Goal: Task Accomplishment & Management: Manage account settings

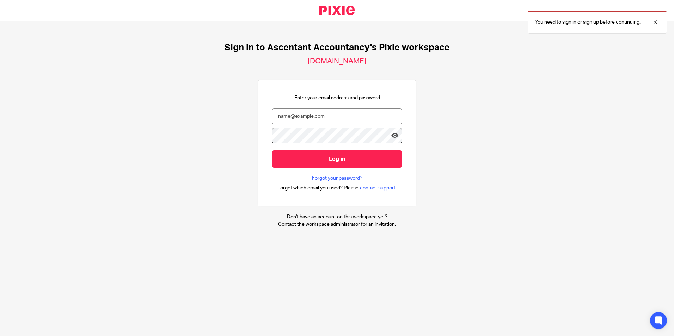
click at [442, 220] on div "Sign in to Ascentant Accountancy's Pixie workspace ascentant-accountancy.usepix…" at bounding box center [337, 135] width 674 height 228
click at [368, 108] on input "email" at bounding box center [337, 116] width 130 height 16
type input "p.white@ascentant.co.uk"
click at [272, 150] on input "Log in" at bounding box center [337, 158] width 130 height 17
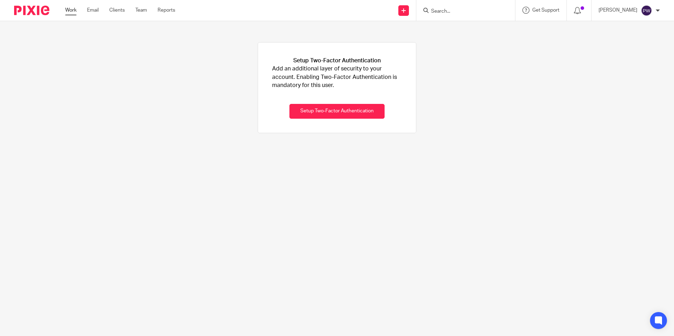
click at [76, 12] on link "Work" at bounding box center [70, 10] width 11 height 7
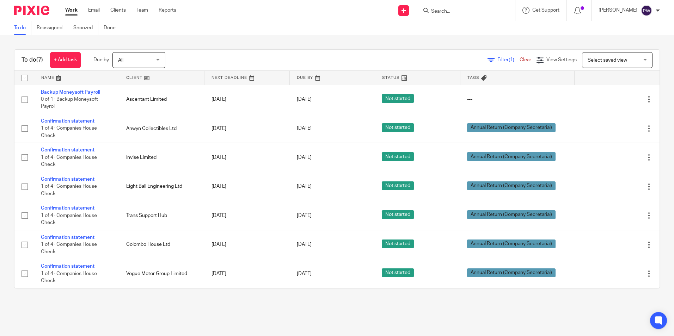
click at [456, 16] on div at bounding box center [465, 10] width 99 height 21
click at [457, 10] on input "Search" at bounding box center [461, 11] width 63 height 6
type input "Anwyn"
click at [468, 33] on link at bounding box center [488, 30] width 119 height 16
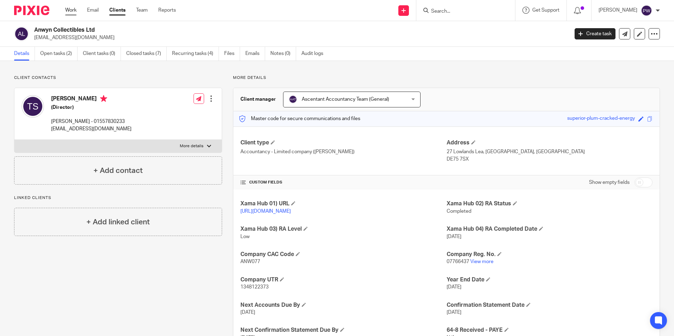
click at [72, 12] on link "Work" at bounding box center [70, 10] width 11 height 7
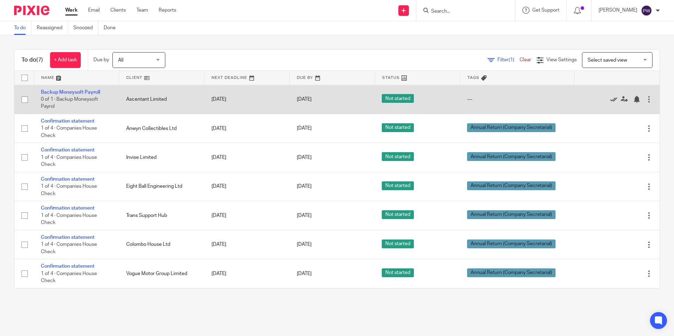
click at [610, 100] on icon at bounding box center [613, 99] width 7 height 7
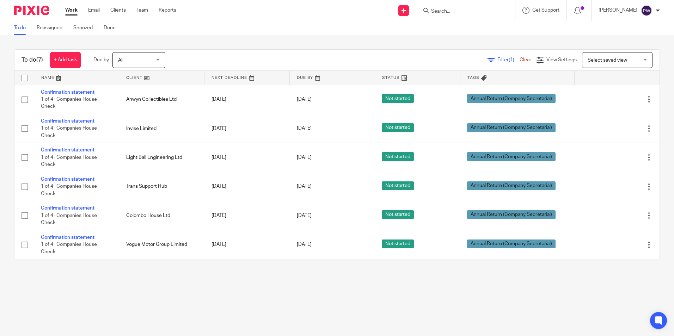
click at [465, 14] on input "Search" at bounding box center [461, 11] width 63 height 6
type input "Anwyn"
click at [458, 32] on link at bounding box center [488, 30] width 119 height 16
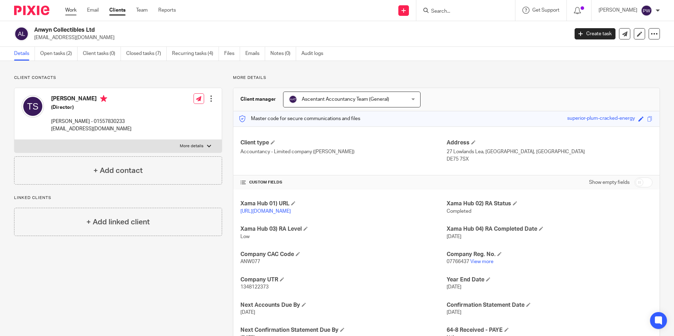
click at [68, 13] on link "Work" at bounding box center [70, 10] width 11 height 7
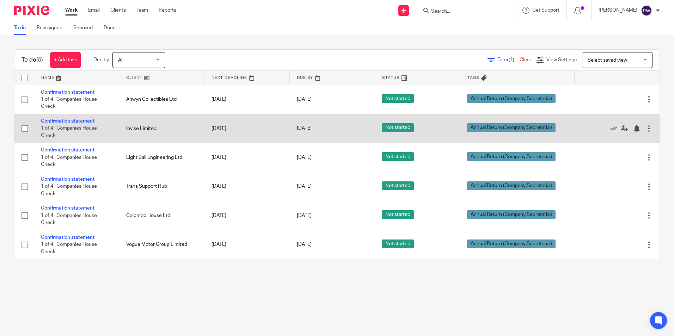
click at [128, 131] on td "Invise Limited" at bounding box center [161, 128] width 85 height 29
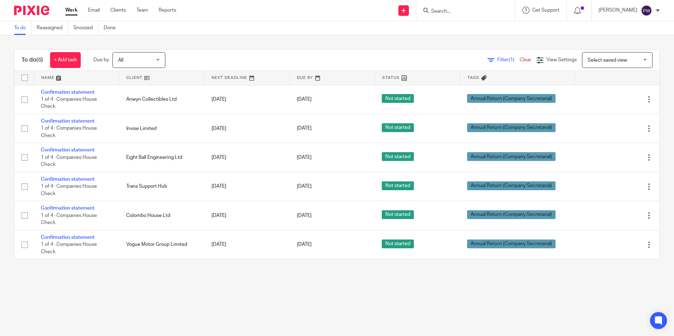
click at [456, 11] on input "Search" at bounding box center [461, 11] width 63 height 6
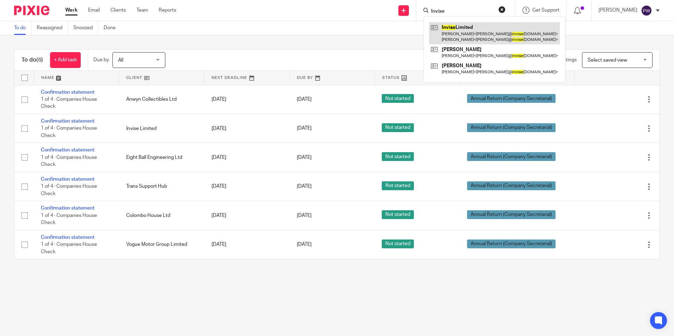
type input "Invixe"
click at [498, 36] on link at bounding box center [494, 33] width 131 height 22
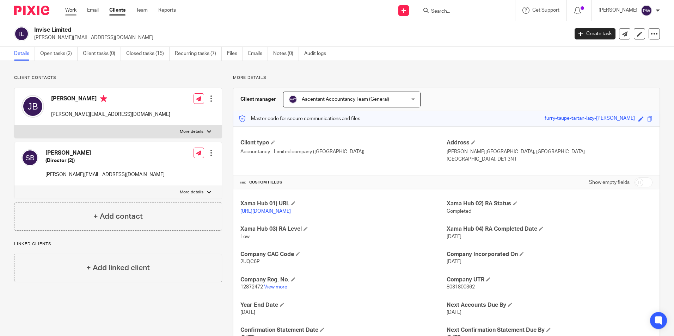
click at [70, 9] on link "Work" at bounding box center [70, 10] width 11 height 7
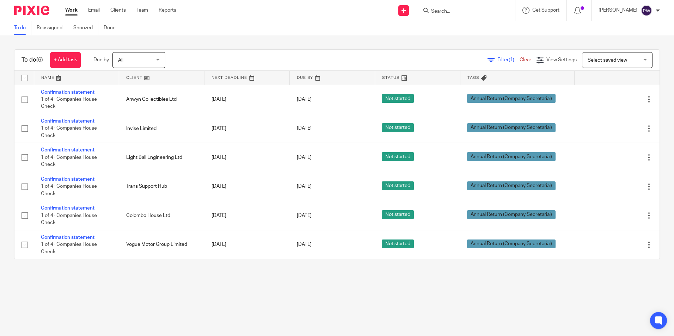
click at [464, 7] on form at bounding box center [467, 10] width 75 height 9
drag, startPoint x: 462, startPoint y: 8, endPoint x: 458, endPoint y: 8, distance: 3.9
click at [460, 8] on form at bounding box center [467, 10] width 75 height 9
click at [448, 11] on input "Search" at bounding box center [461, 11] width 63 height 6
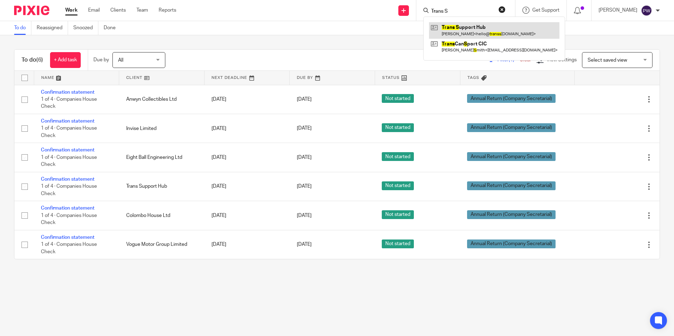
type input "Trans S"
click at [506, 28] on link at bounding box center [494, 30] width 130 height 16
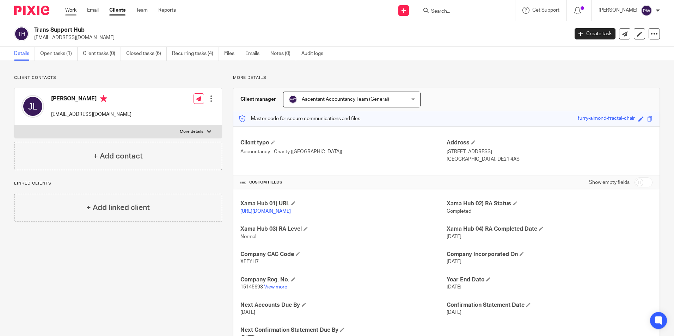
click at [76, 13] on link "Work" at bounding box center [70, 10] width 11 height 7
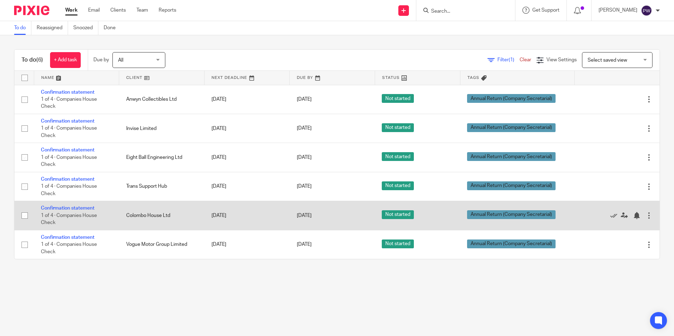
click at [137, 214] on td "Colombo House Ltd" at bounding box center [161, 215] width 85 height 29
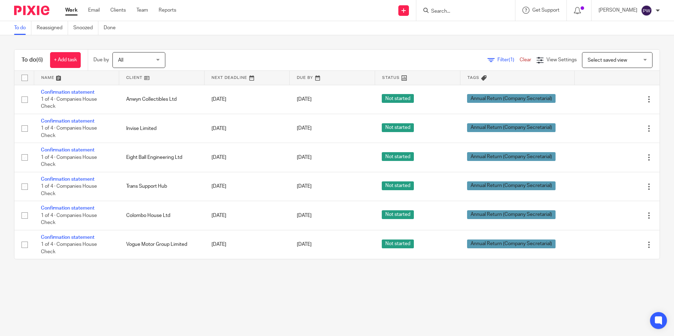
click at [447, 10] on input "Search" at bounding box center [461, 11] width 63 height 6
type input "Colombo House L"
click at [455, 23] on link at bounding box center [488, 30] width 119 height 16
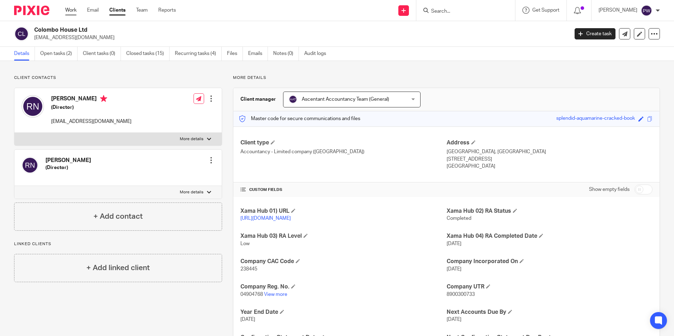
click at [70, 11] on link "Work" at bounding box center [70, 10] width 11 height 7
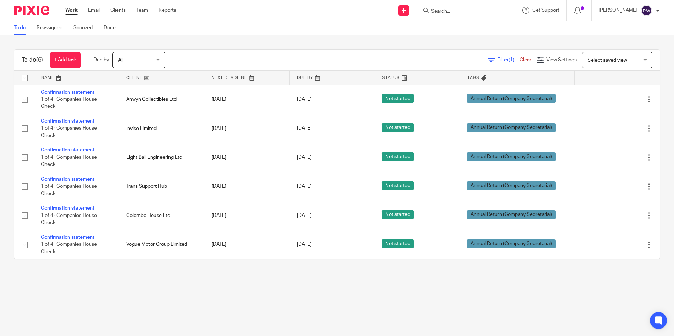
click at [466, 5] on div at bounding box center [465, 10] width 99 height 21
click at [462, 20] on div at bounding box center [465, 10] width 99 height 21
click at [462, 10] on input "Search" at bounding box center [461, 11] width 63 height 6
type input "New Ar"
click at [448, 27] on link at bounding box center [472, 27] width 87 height 11
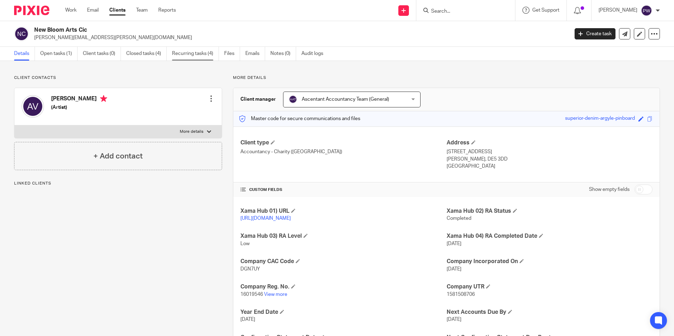
click at [194, 50] on link "Recurring tasks (4)" at bounding box center [195, 54] width 47 height 14
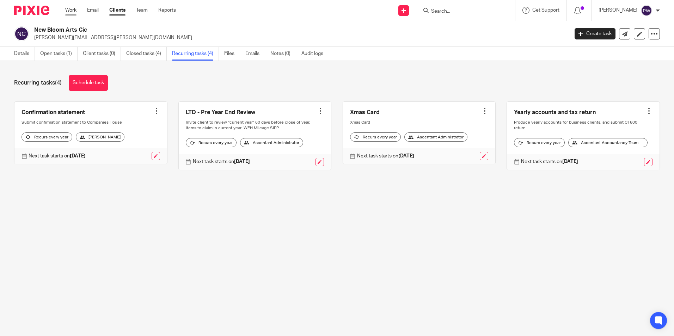
click at [70, 10] on link "Work" at bounding box center [70, 10] width 11 height 7
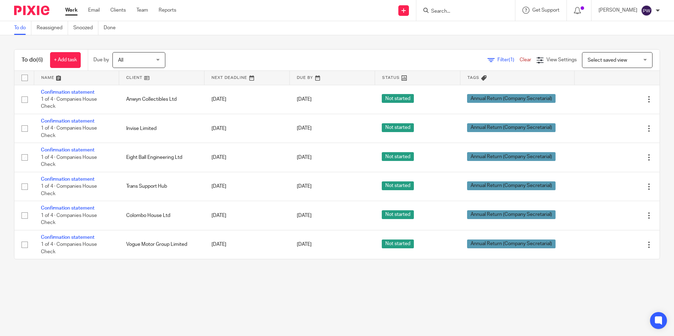
click at [459, 1] on div at bounding box center [465, 10] width 99 height 21
click at [456, 12] on input "Search" at bounding box center [461, 11] width 63 height 6
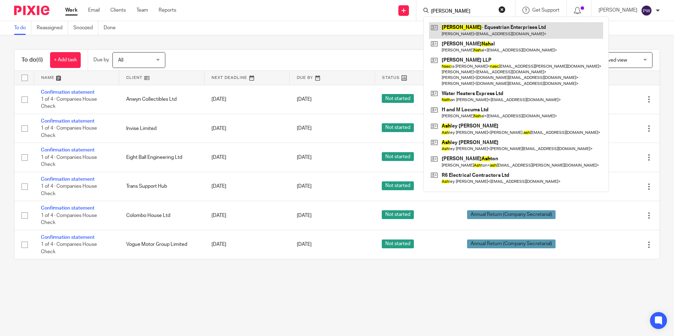
type input "[PERSON_NAME]"
click at [499, 29] on link at bounding box center [516, 30] width 174 height 16
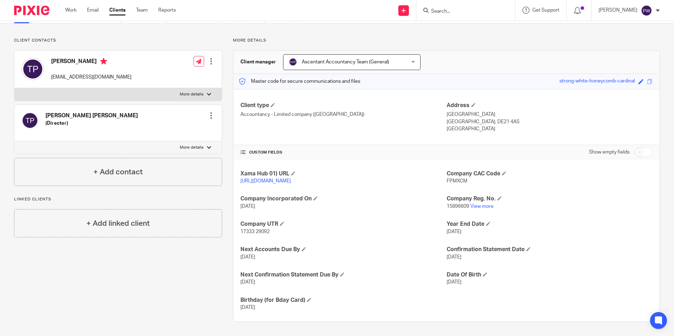
scroll to position [45, 0]
click at [465, 7] on form at bounding box center [467, 10] width 75 height 9
click at [455, 20] on div at bounding box center [465, 10] width 99 height 21
click at [456, 15] on div at bounding box center [465, 10] width 99 height 21
click at [456, 12] on input "Search" at bounding box center [461, 11] width 63 height 6
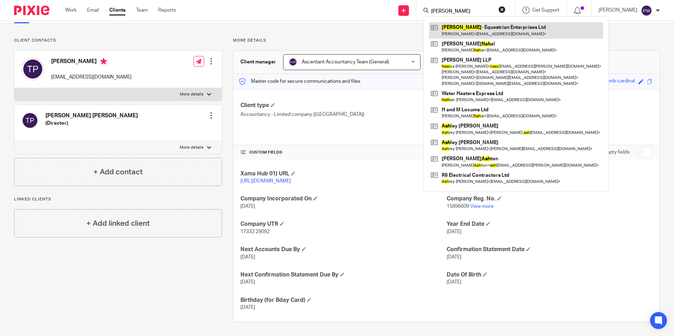
type input "[PERSON_NAME]"
click at [500, 34] on link at bounding box center [516, 30] width 174 height 16
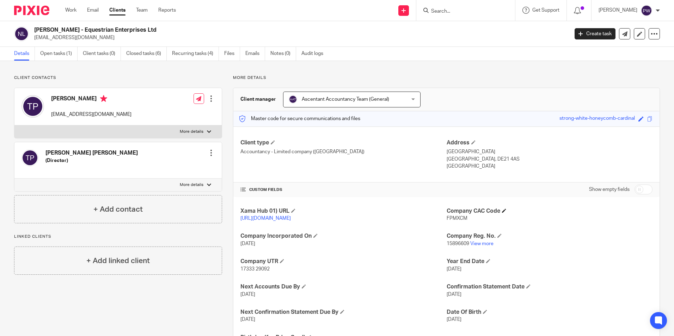
click at [499, 209] on h4 "Company CAC Code" at bounding box center [549, 210] width 206 height 7
click at [502, 210] on span at bounding box center [504, 211] width 4 height 4
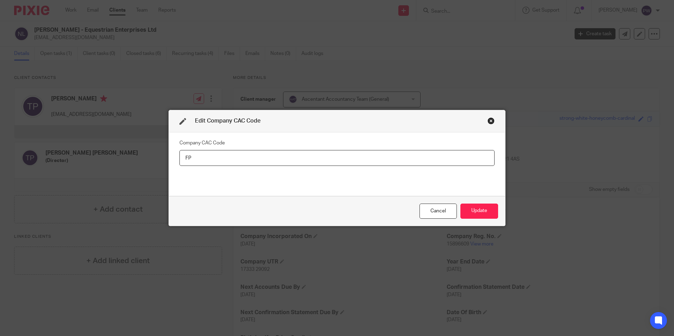
type input "F"
type input "LEMMON"
click at [477, 210] on button "Update" at bounding box center [479, 211] width 38 height 15
